Goal: Task Accomplishment & Management: Manage account settings

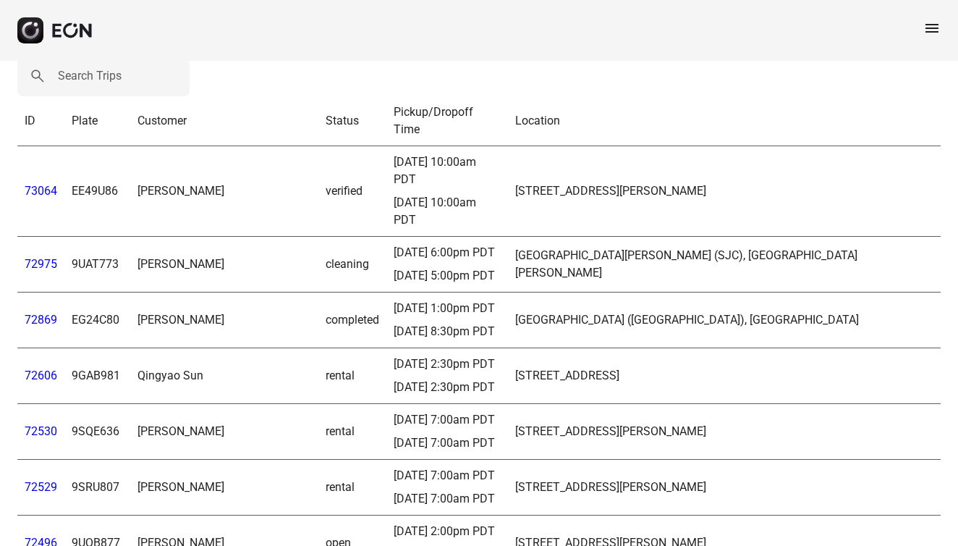
scroll to position [25, 0]
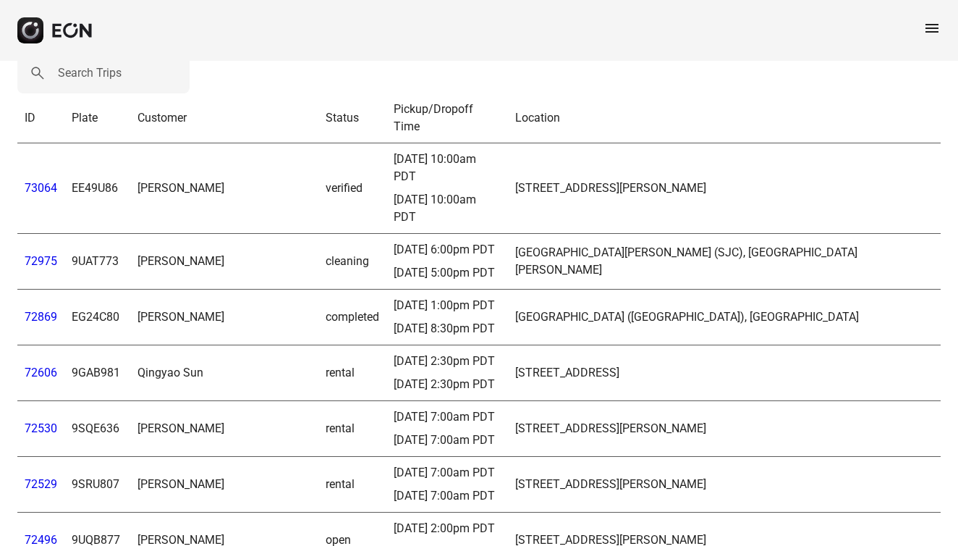
click at [48, 254] on link "72975" at bounding box center [41, 261] width 33 height 14
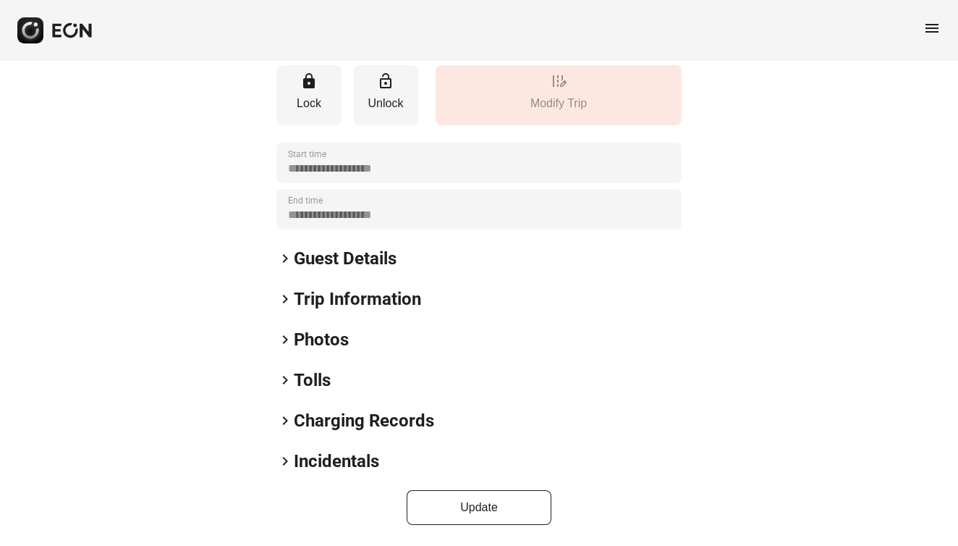
scroll to position [193, 0]
click at [291, 345] on span "keyboard_arrow_right" at bounding box center [284, 340] width 17 height 17
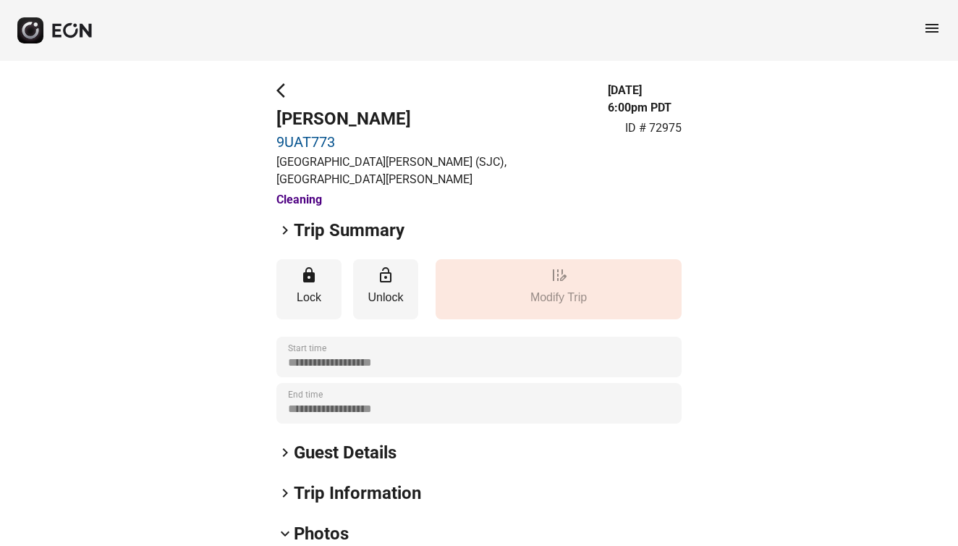
scroll to position [0, 0]
click at [279, 98] on span "arrow_back_ios" at bounding box center [284, 90] width 17 height 17
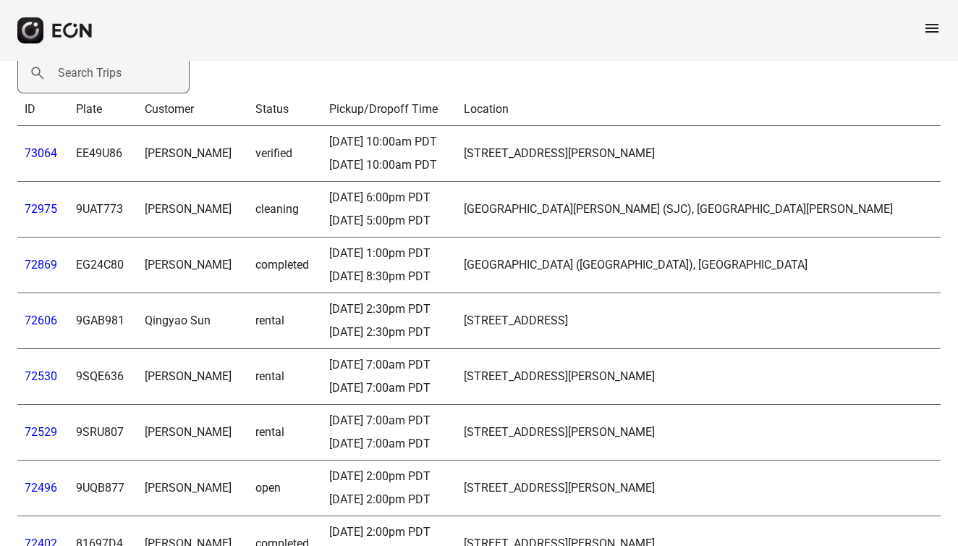
click at [116, 79] on label "Search Trips" at bounding box center [90, 72] width 64 height 17
click at [116, 79] on Trips "Search Trips" at bounding box center [103, 73] width 172 height 41
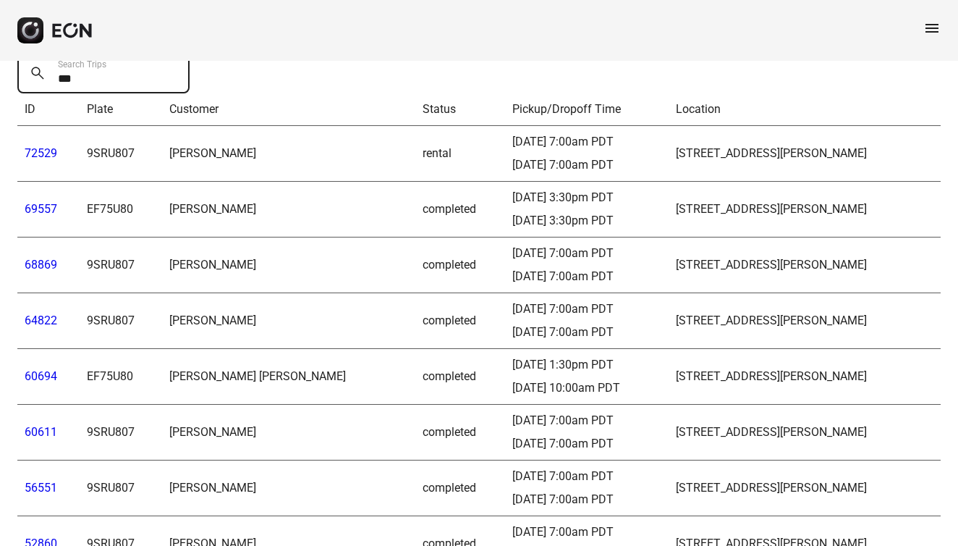
type Trips "***"
click at [33, 210] on link "69557" at bounding box center [41, 209] width 33 height 14
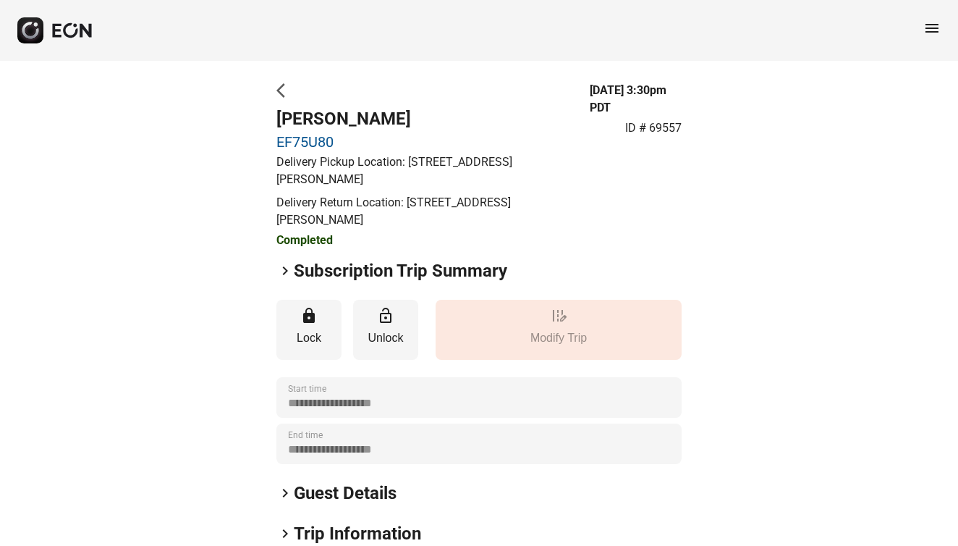
click at [277, 91] on span "arrow_back_ios" at bounding box center [284, 90] width 17 height 17
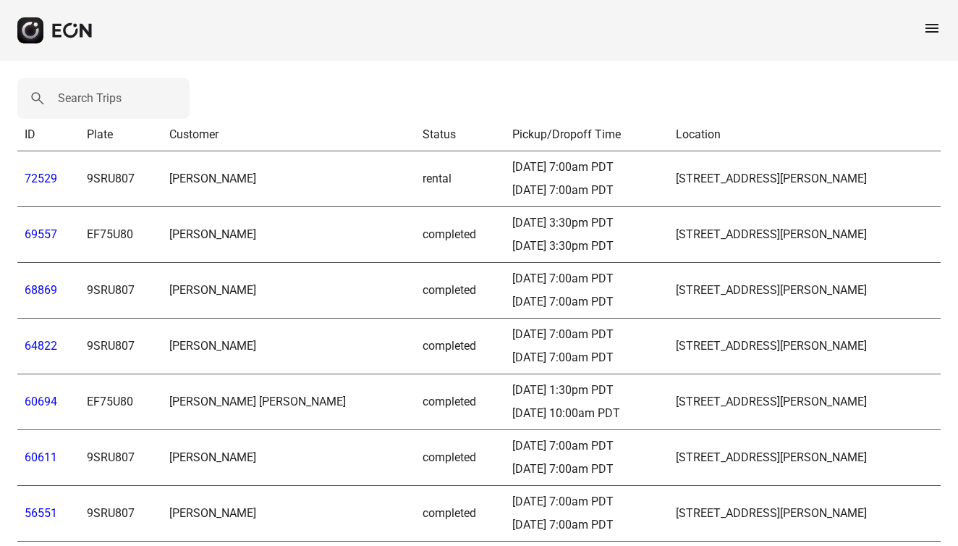
scroll to position [25, 0]
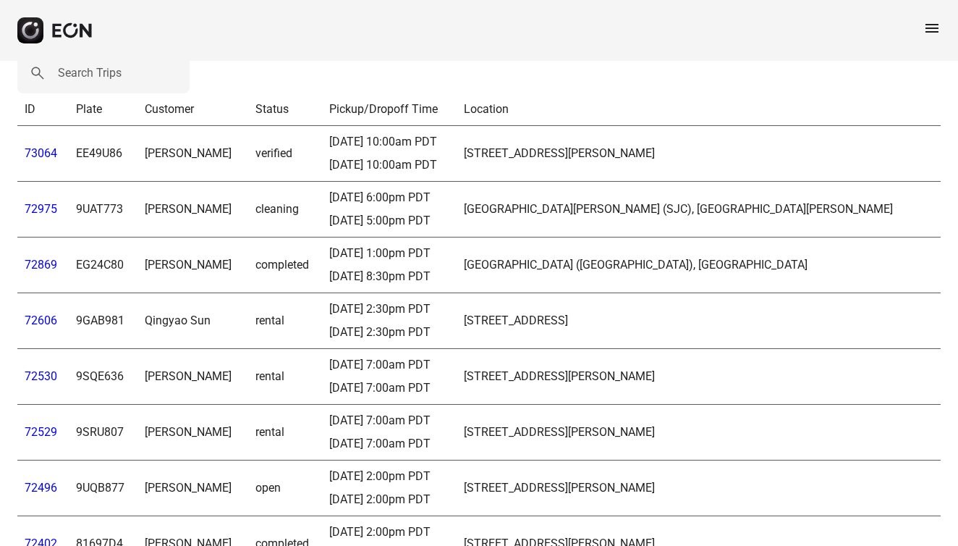
click at [934, 28] on span "menu" at bounding box center [931, 28] width 17 height 17
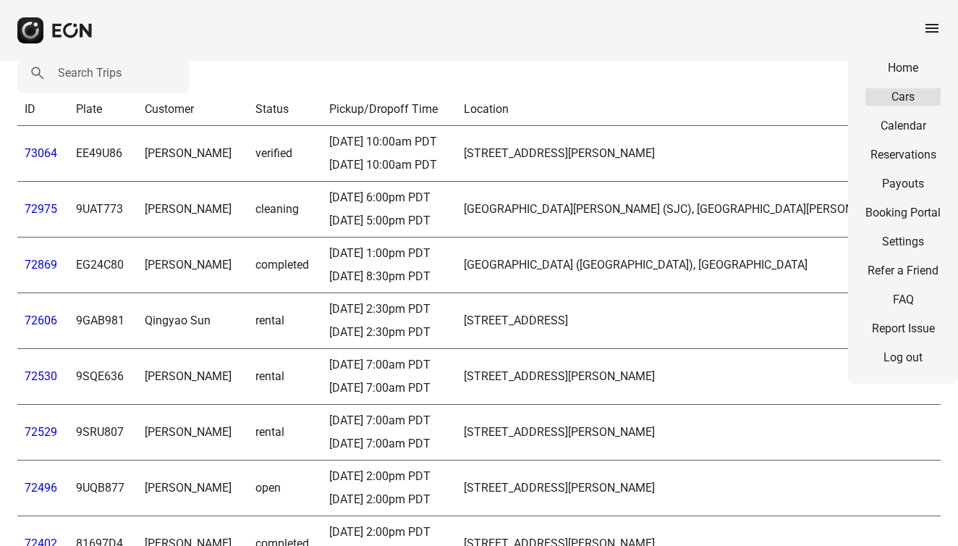
click at [903, 93] on link "Cars" at bounding box center [903, 96] width 75 height 17
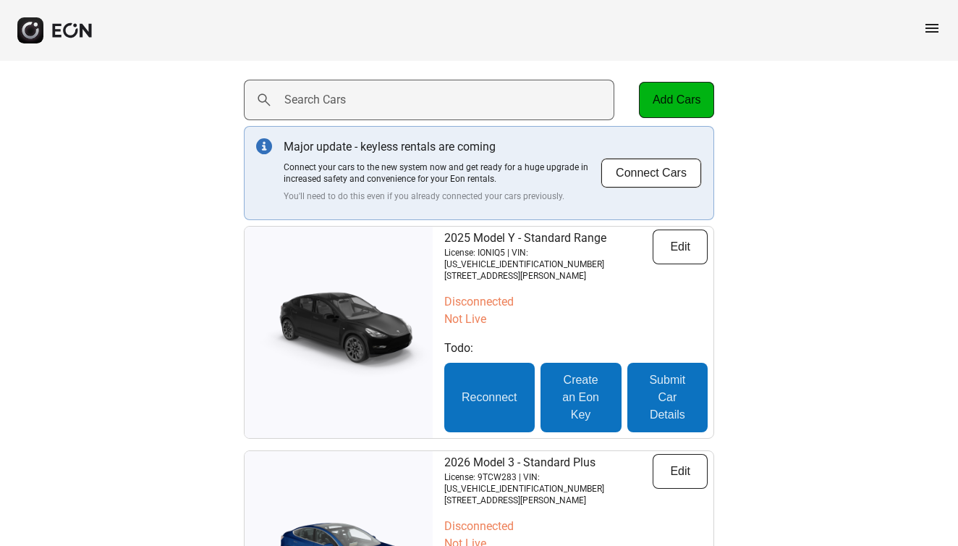
click at [322, 93] on label "Search Cars" at bounding box center [315, 99] width 62 height 17
click at [322, 93] on Cars "Search Cars" at bounding box center [429, 100] width 371 height 41
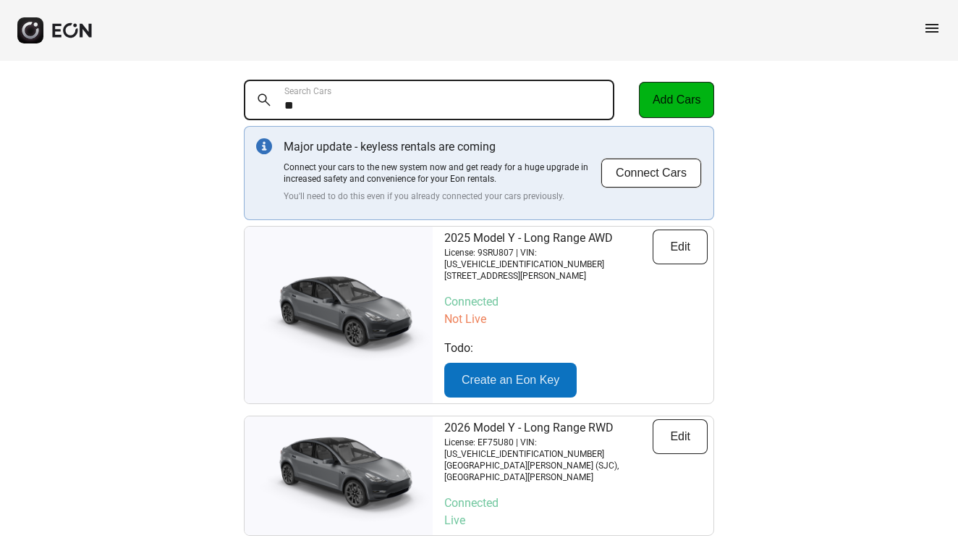
type Cars "*"
type Cars "***"
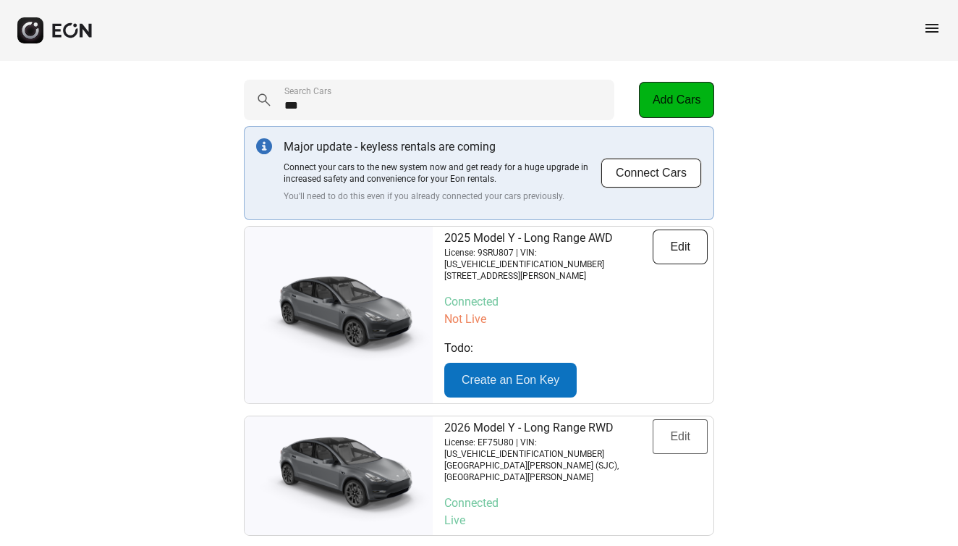
click at [682, 426] on button "Edit" at bounding box center [680, 436] width 55 height 35
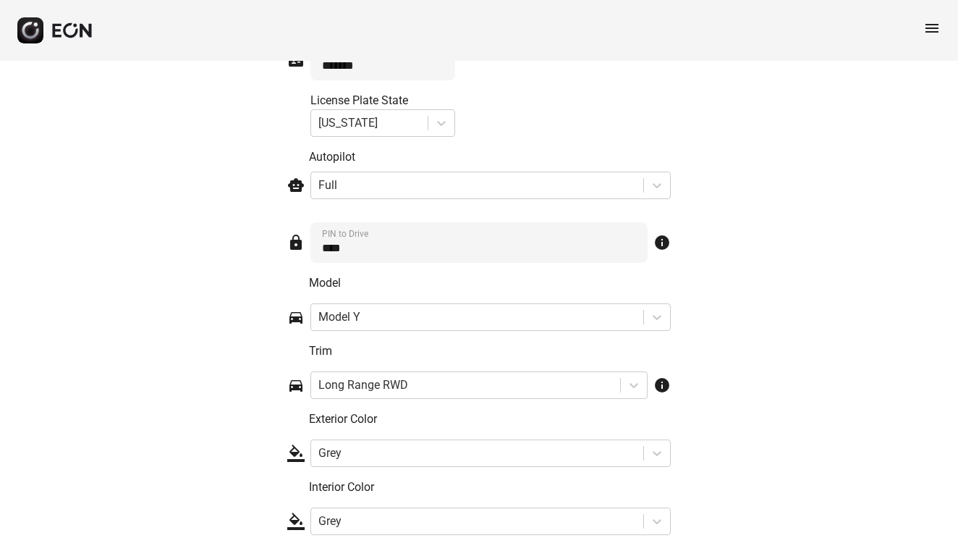
scroll to position [2202, 0]
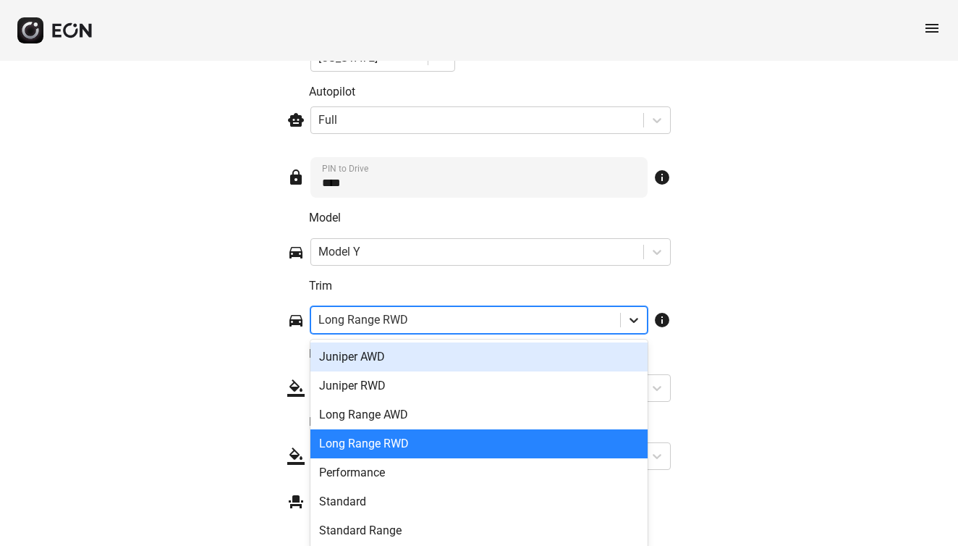
click at [635, 334] on div "Juniper AWD, 1 of 7. 7 results available. Use Up and Down to choose options, pr…" at bounding box center [478, 320] width 337 height 28
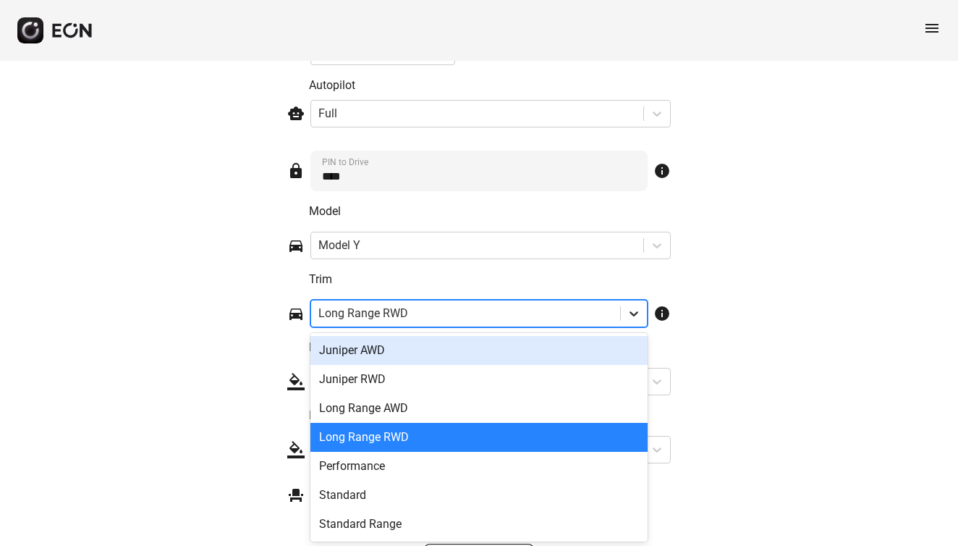
scroll to position [2267, 0]
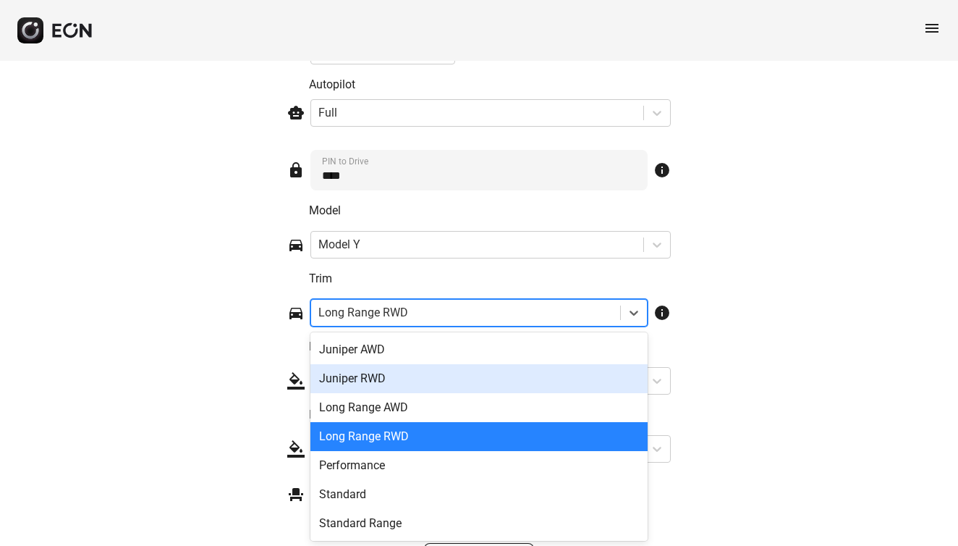
click at [475, 388] on div "Juniper RWD" at bounding box center [478, 378] width 337 height 29
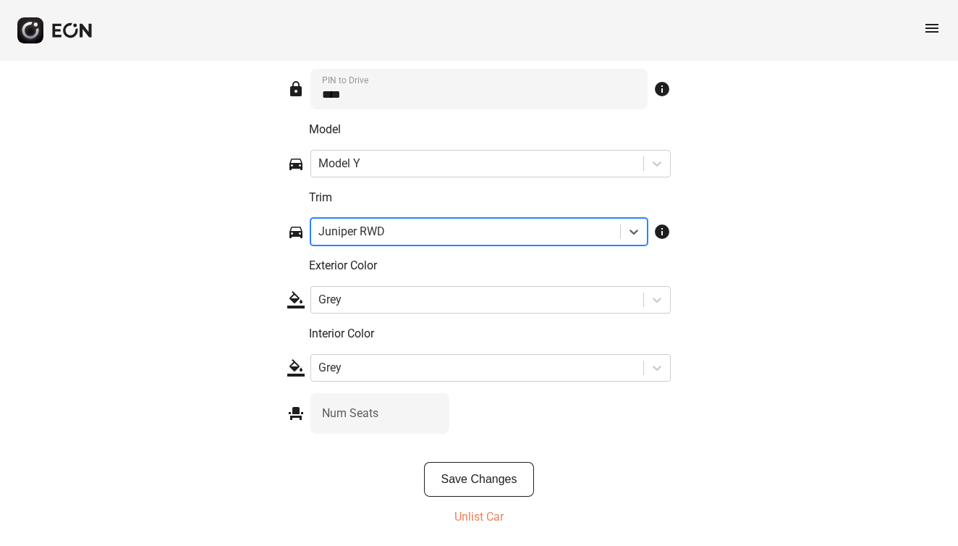
scroll to position [2348, 0]
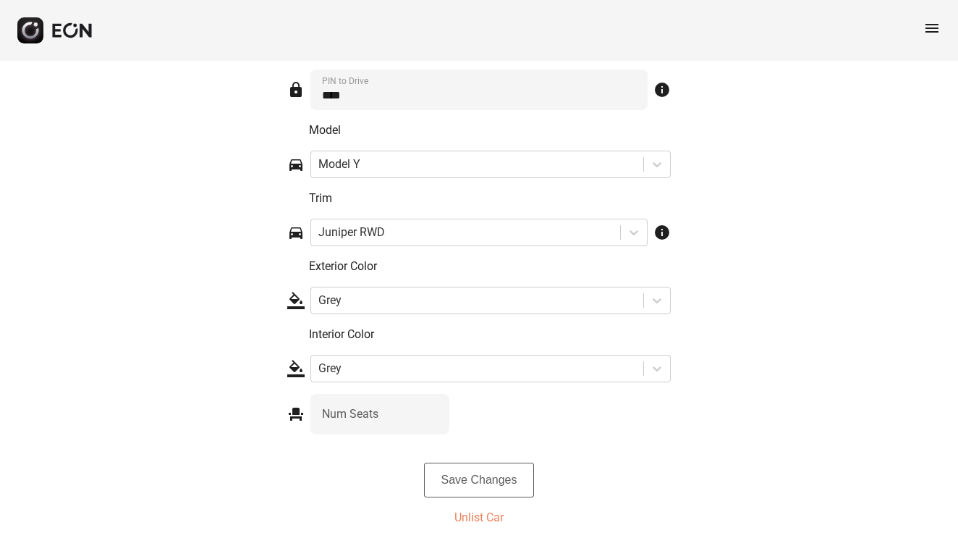
click at [495, 474] on button "Save Changes" at bounding box center [479, 479] width 111 height 35
